Goal: Navigation & Orientation: Find specific page/section

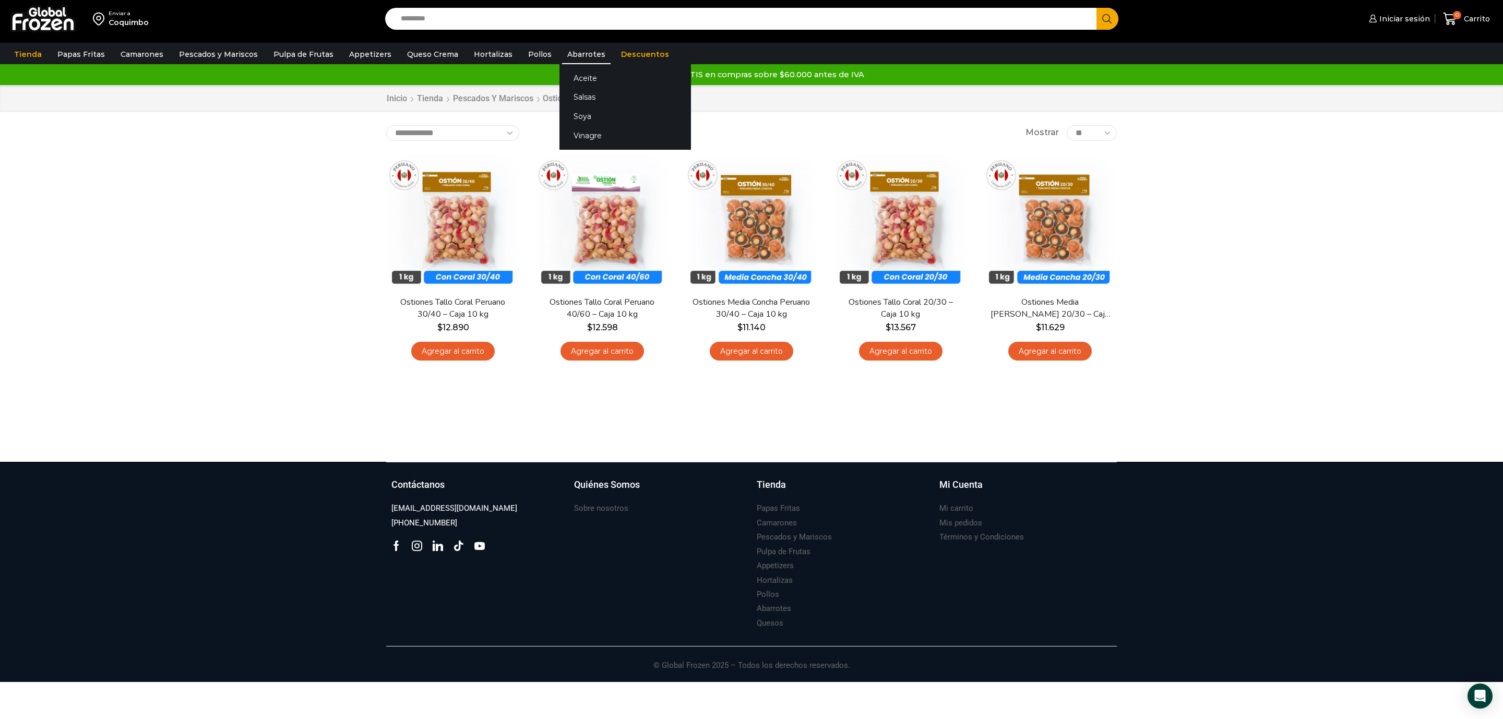
click at [566, 54] on link "Abarrotes" at bounding box center [586, 54] width 49 height 20
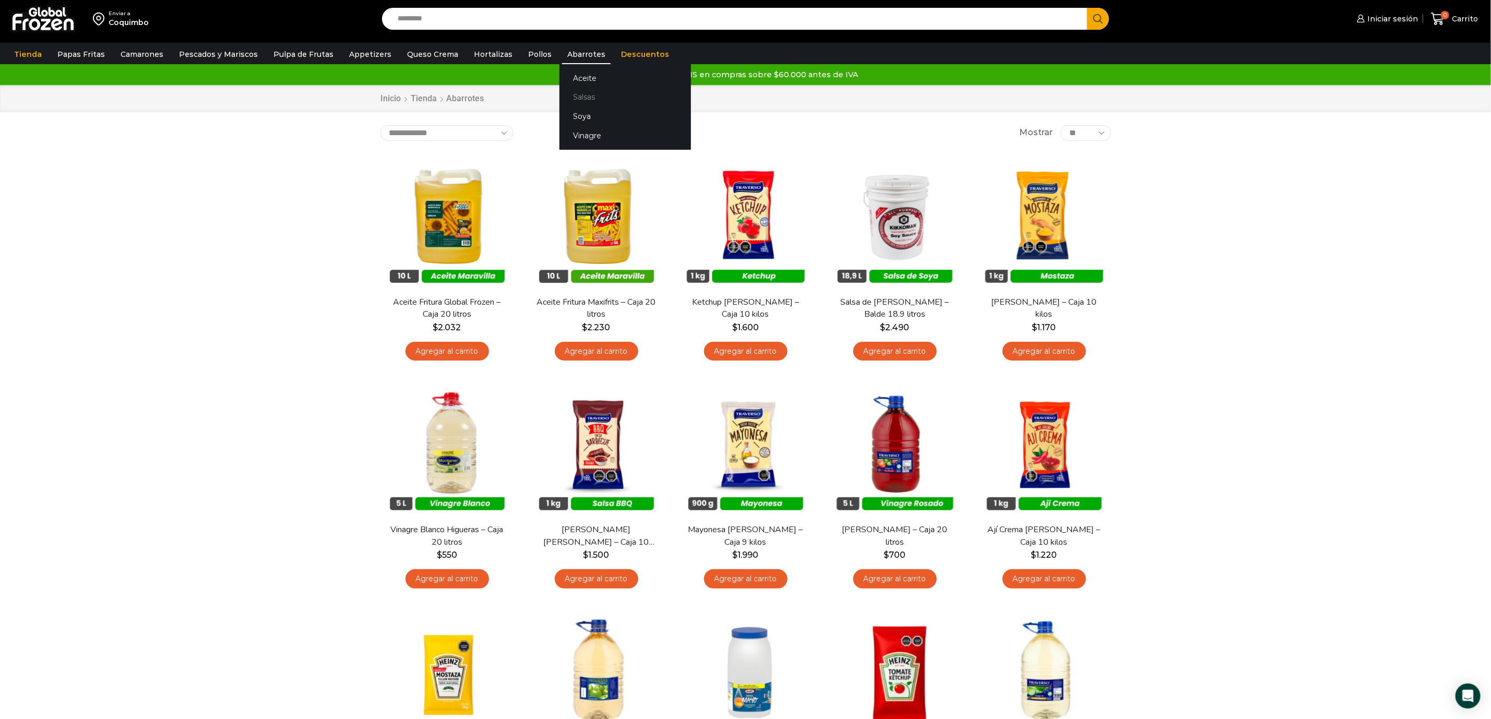
click at [585, 94] on link "Salsas" at bounding box center [626, 97] width 132 height 19
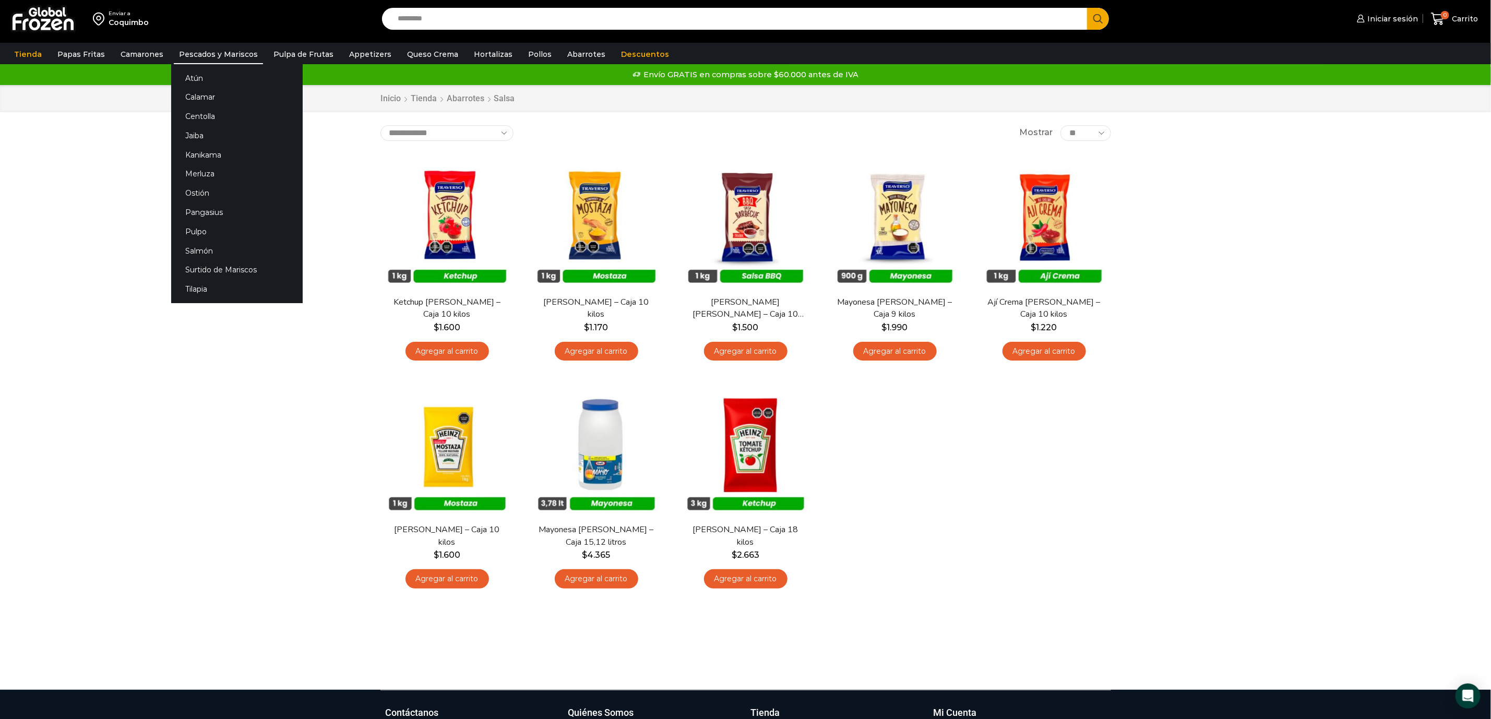
click at [190, 61] on link "Pescados y Mariscos" at bounding box center [218, 54] width 89 height 20
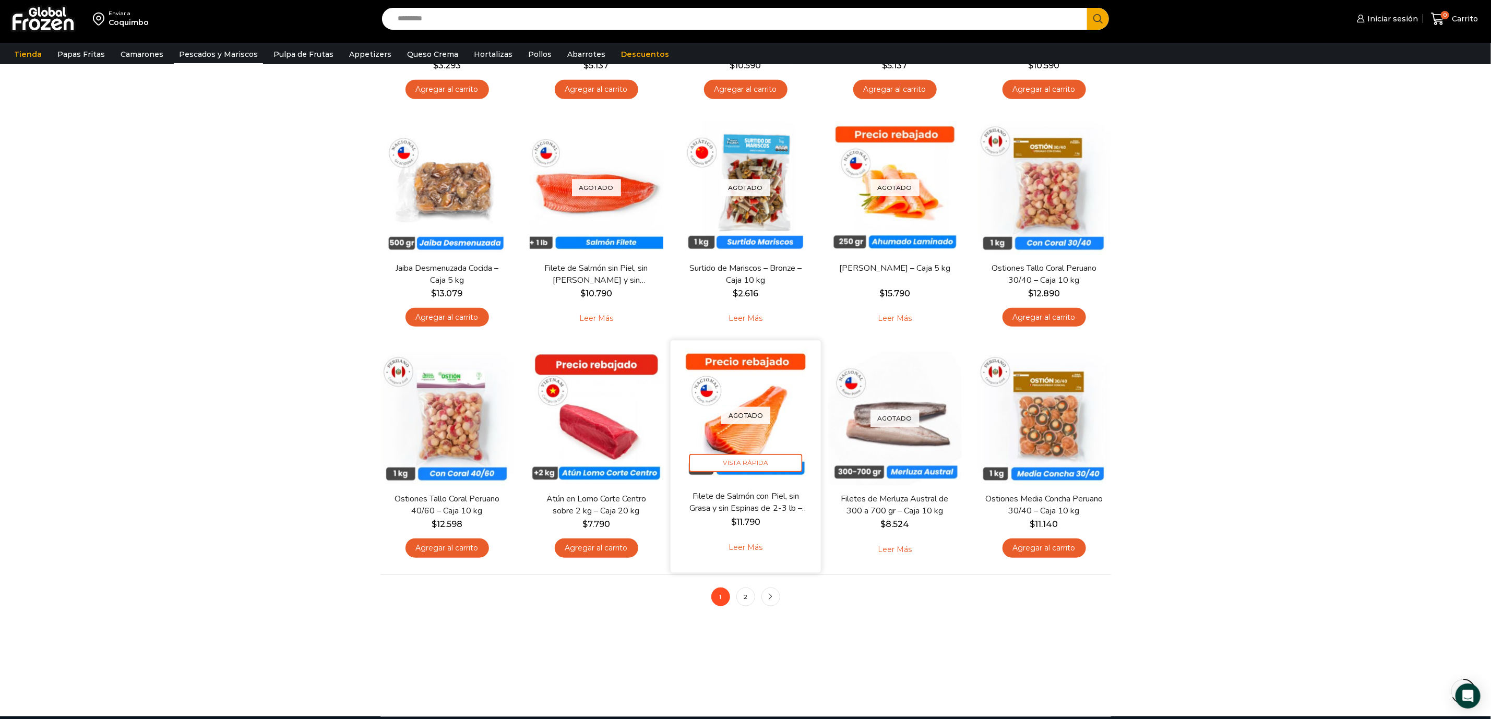
scroll to position [470, 0]
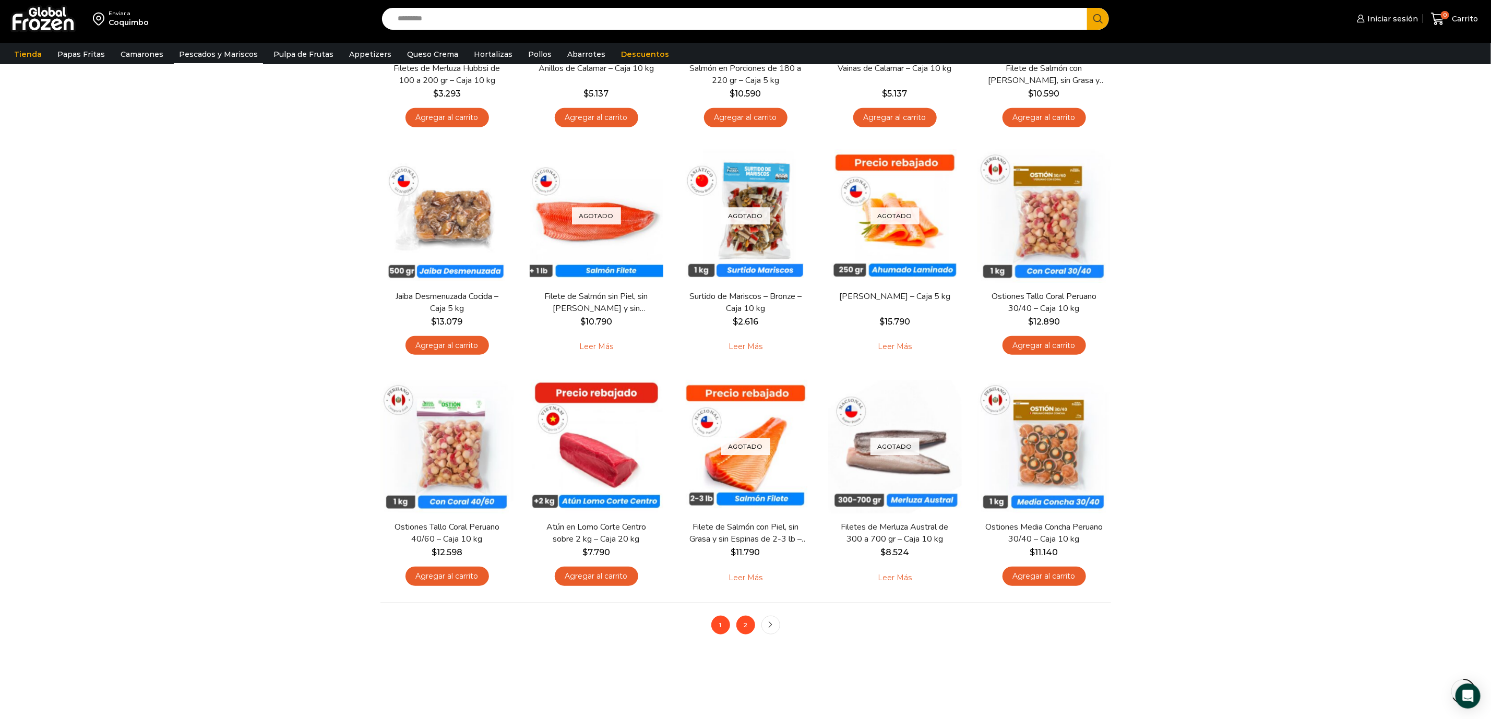
click at [745, 624] on link "2" at bounding box center [746, 625] width 19 height 19
